Goal: Information Seeking & Learning: Learn about a topic

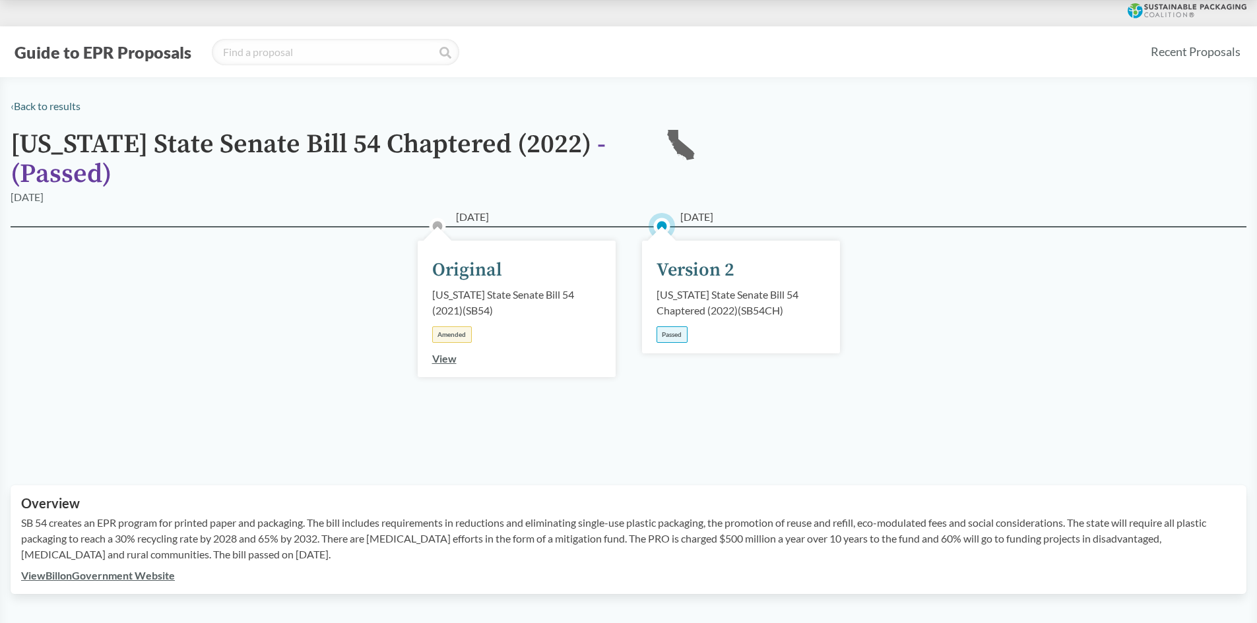
click at [278, 416] on div "[DATE] Original [US_STATE] State Senate Bill 54 (2021) ( SB54 ) Amended View [D…" at bounding box center [629, 340] width 1236 height 228
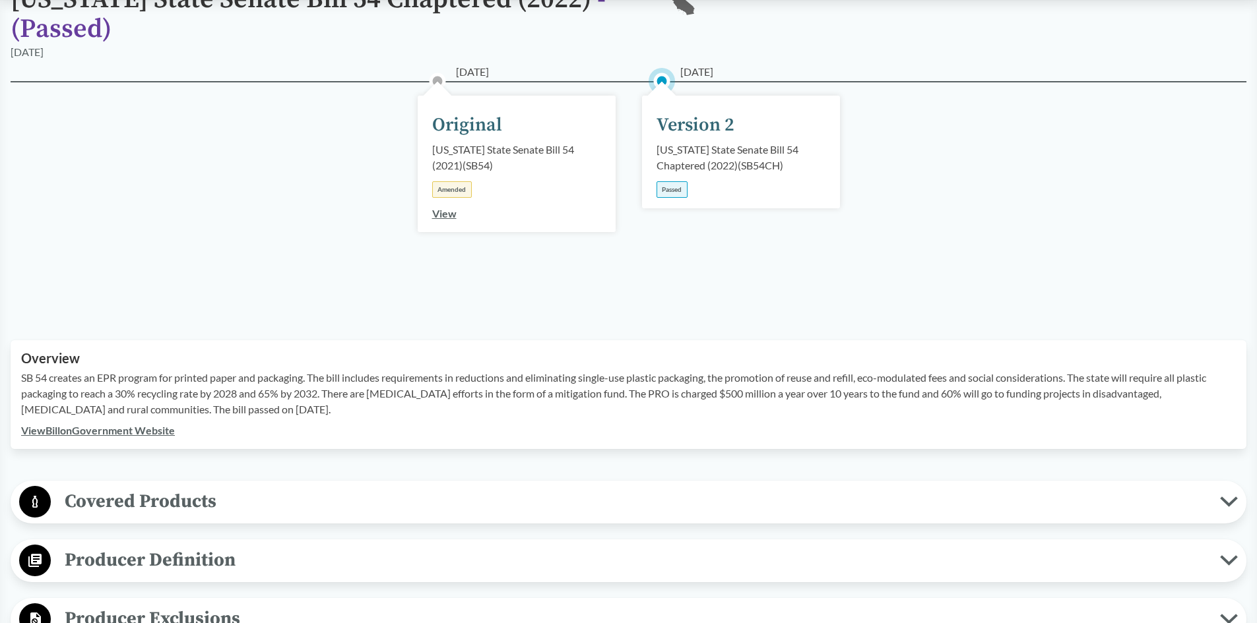
scroll to position [396, 0]
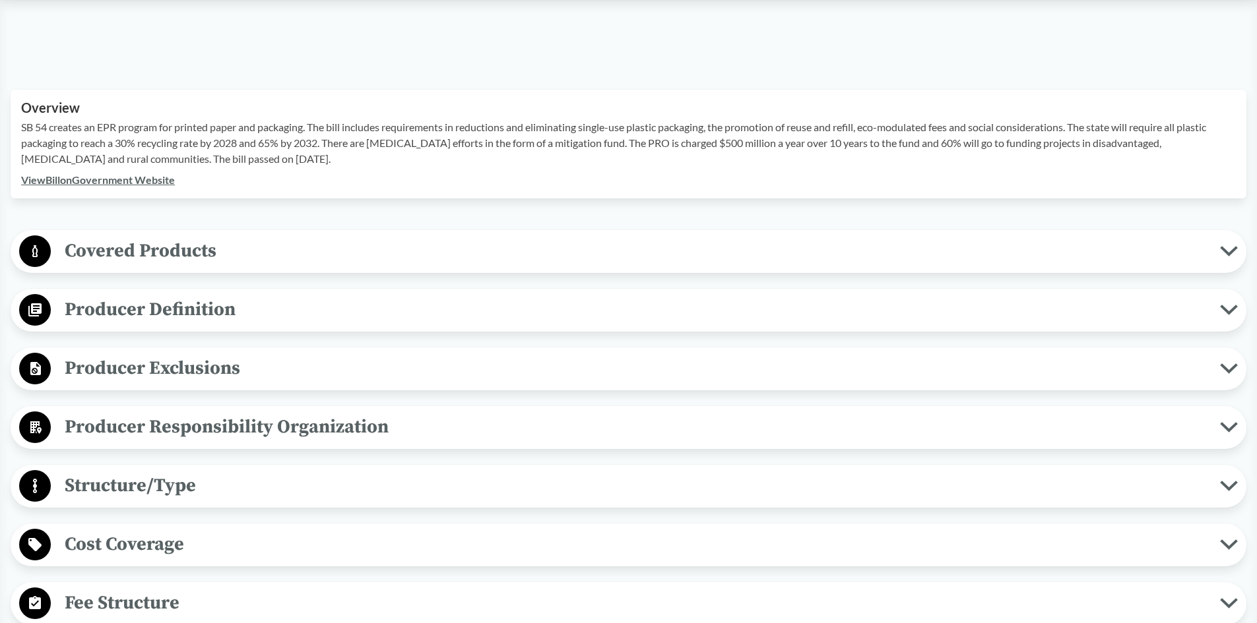
click at [185, 303] on span "Producer Definition" at bounding box center [635, 310] width 1169 height 30
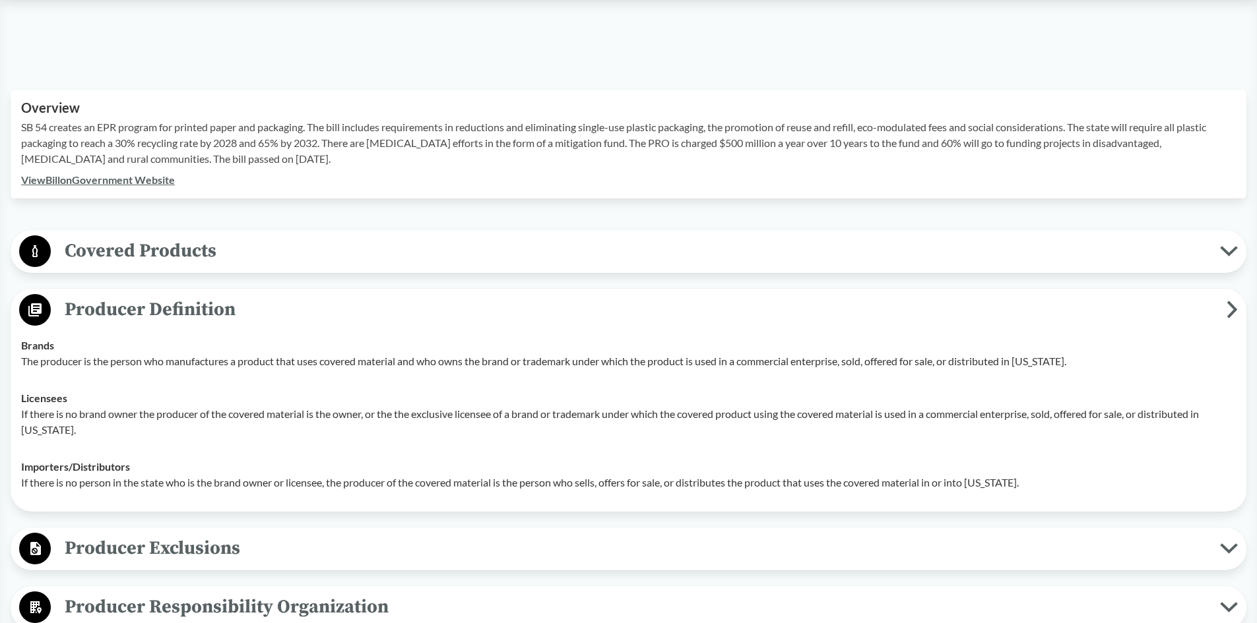
click at [203, 239] on span "Covered Products" at bounding box center [635, 251] width 1169 height 30
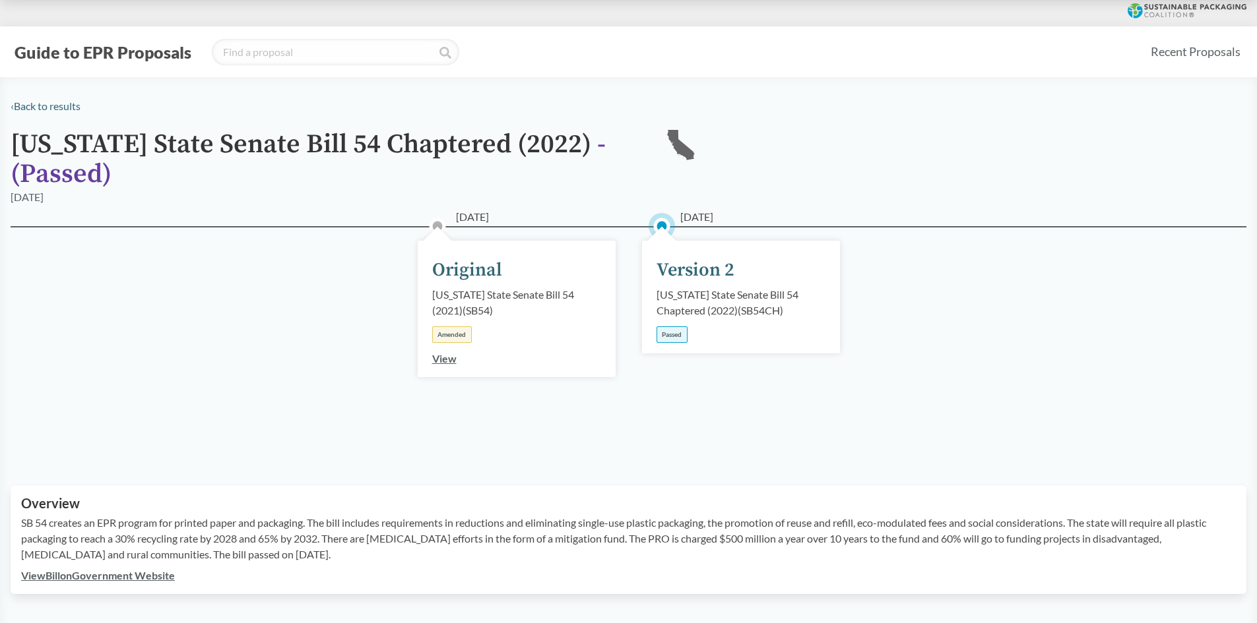
click at [681, 268] on div "Version 2" at bounding box center [695, 271] width 78 height 28
click at [712, 218] on span "[DATE]" at bounding box center [696, 217] width 33 height 16
click at [677, 144] on icon at bounding box center [680, 144] width 27 height 30
drag, startPoint x: 661, startPoint y: 335, endPoint x: 673, endPoint y: 255, distance: 80.7
click at [662, 332] on div "Passed" at bounding box center [671, 335] width 31 height 16
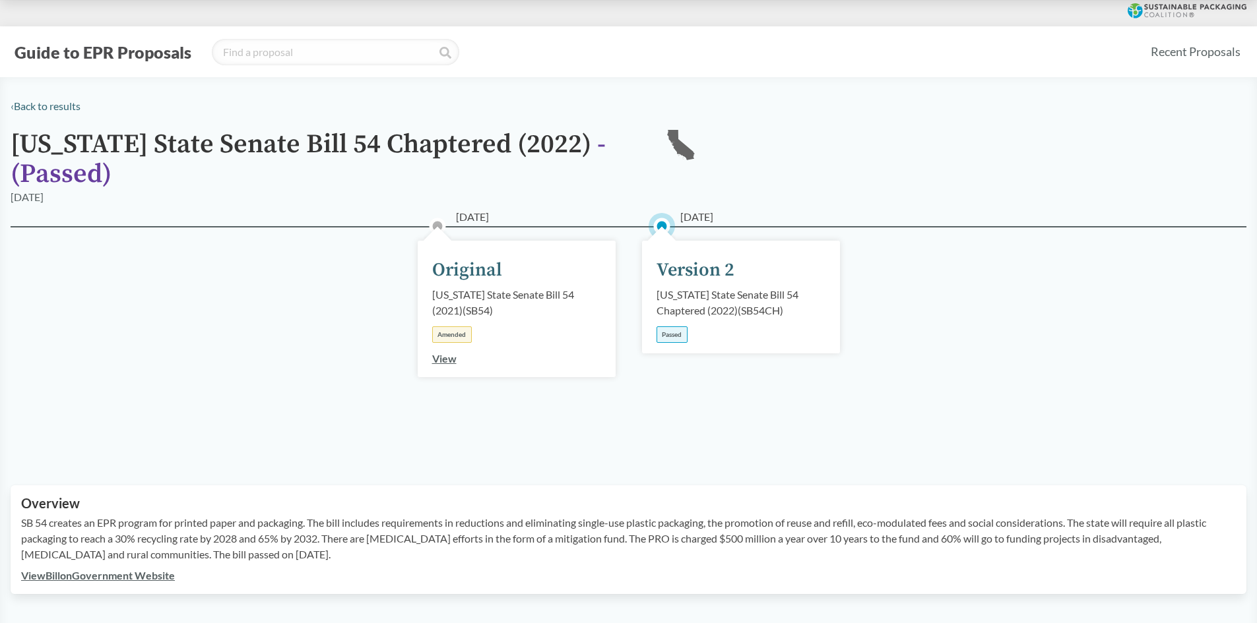
click at [673, 253] on div "06/30/2022 Version 2 California State Senate Bill 54 Chaptered (2022) ( SB54CH …" at bounding box center [741, 297] width 198 height 113
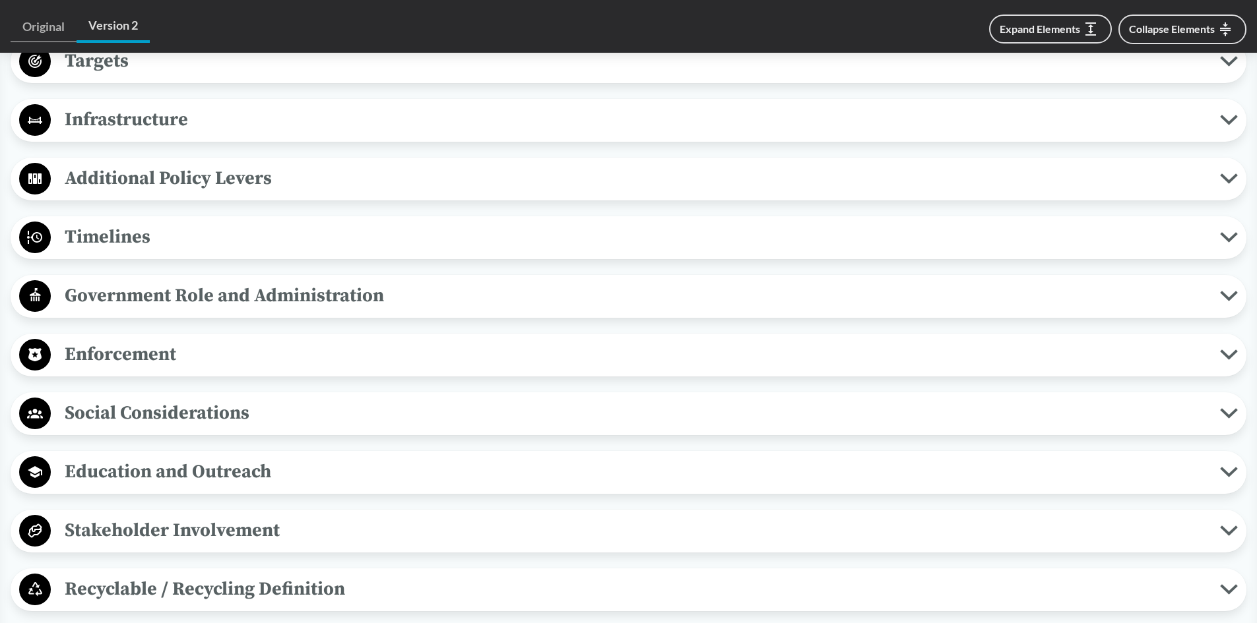
scroll to position [1385, 0]
